Goal: Information Seeking & Learning: Learn about a topic

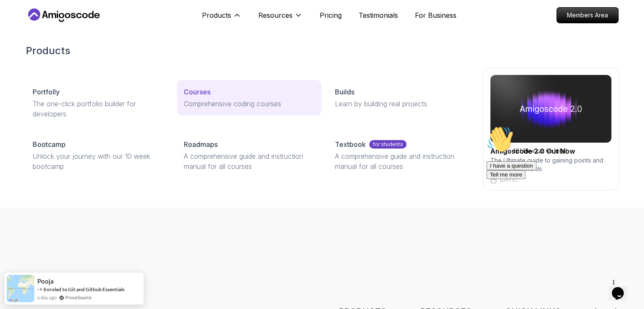
click at [204, 91] on p "Courses" at bounding box center [197, 92] width 27 height 10
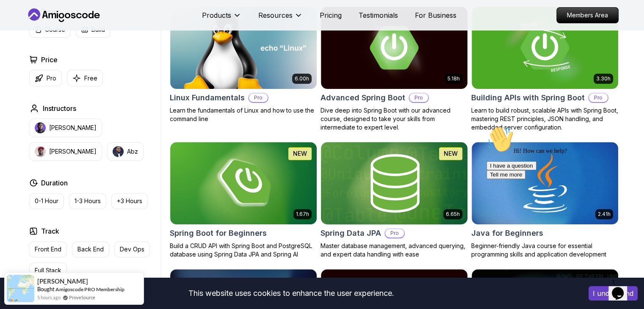
scroll to position [296, 0]
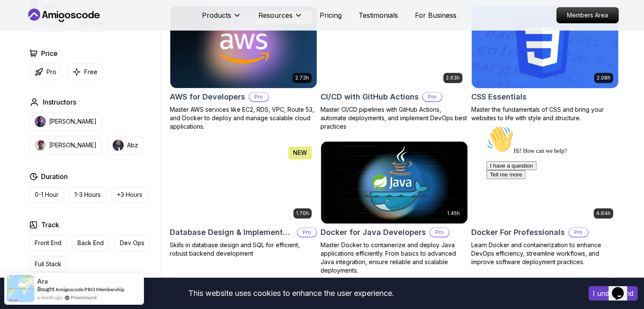
scroll to position [635, 0]
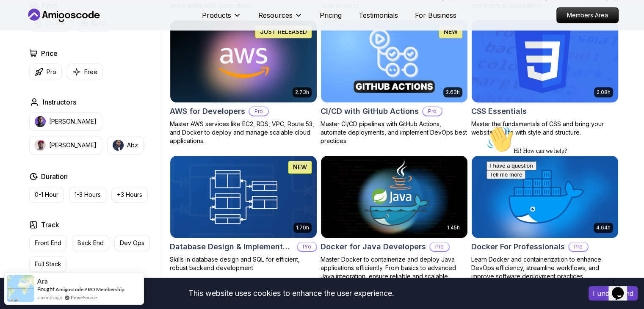
click at [504, 55] on img at bounding box center [545, 61] width 154 height 86
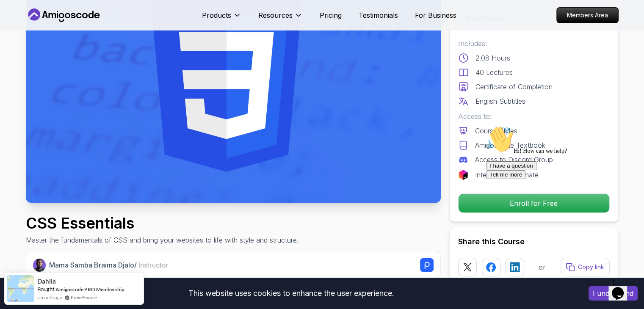
scroll to position [127, 0]
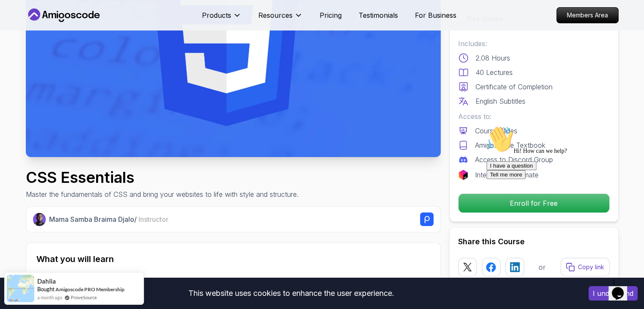
click at [486, 126] on icon "Chat attention grabber" at bounding box center [486, 126] width 0 height 0
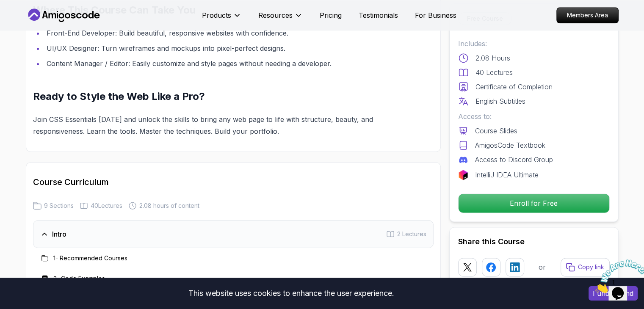
scroll to position [846, 0]
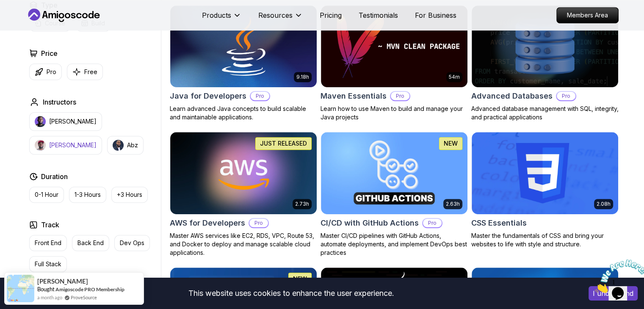
scroll to position [465, 0]
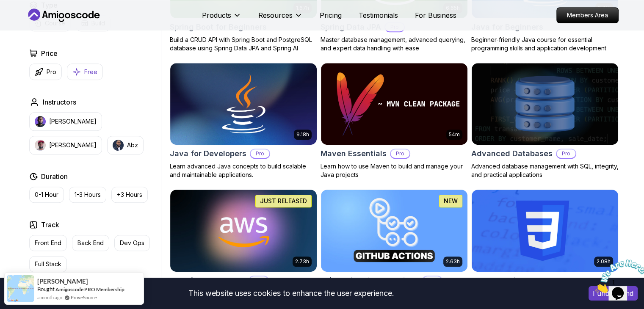
click at [85, 70] on p "Free" at bounding box center [90, 72] width 13 height 8
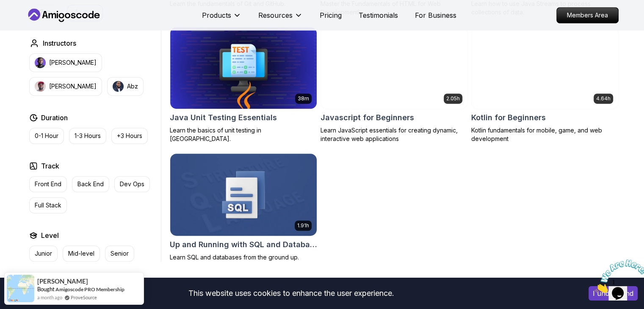
scroll to position [508, 0]
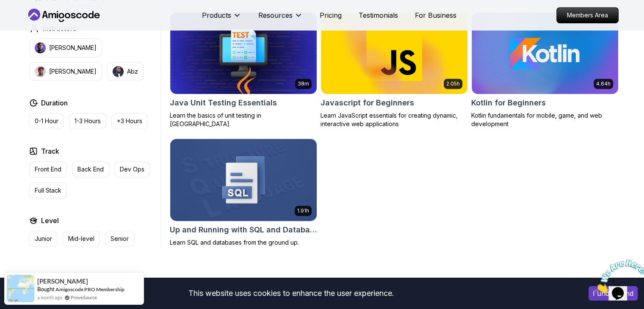
click at [244, 217] on img at bounding box center [243, 180] width 154 height 86
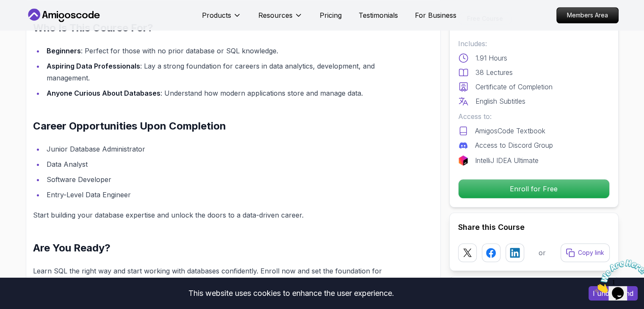
scroll to position [846, 0]
